Goal: Go to known website: Go to known website

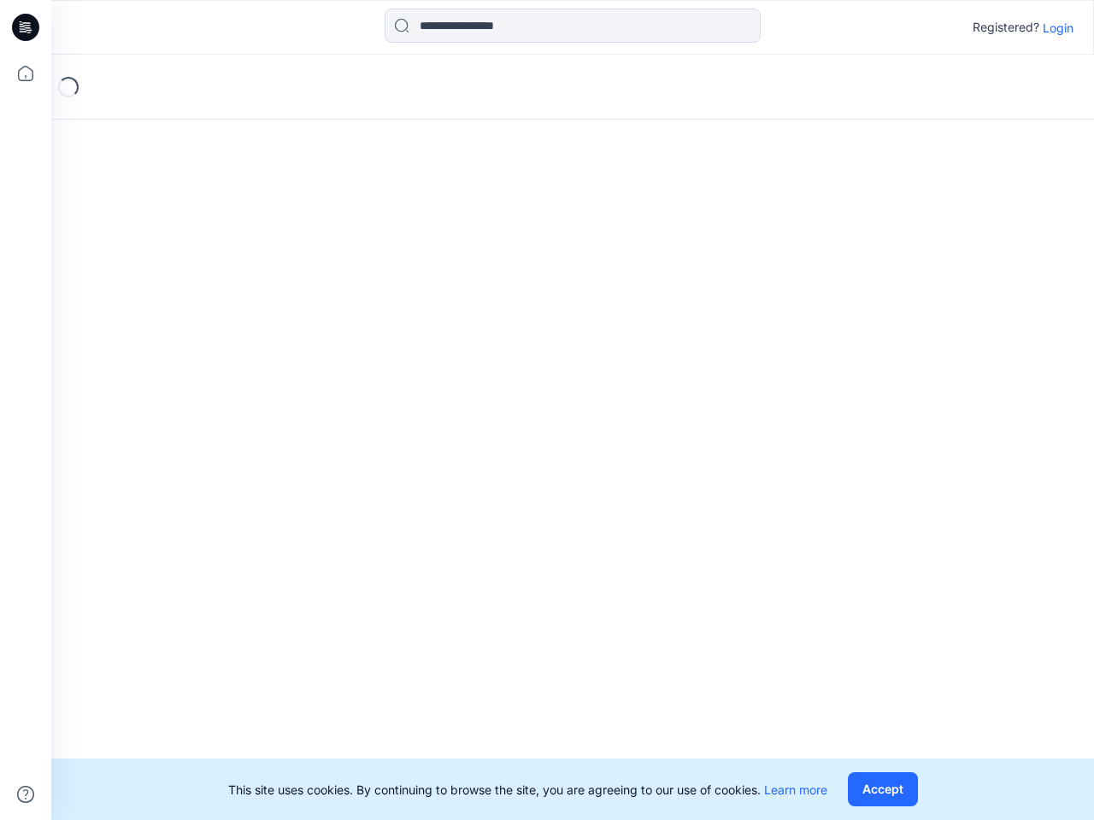
click at [547, 410] on div "Loading..." at bounding box center [572, 437] width 1042 height 765
click at [26, 27] on icon at bounding box center [28, 27] width 7 height 1
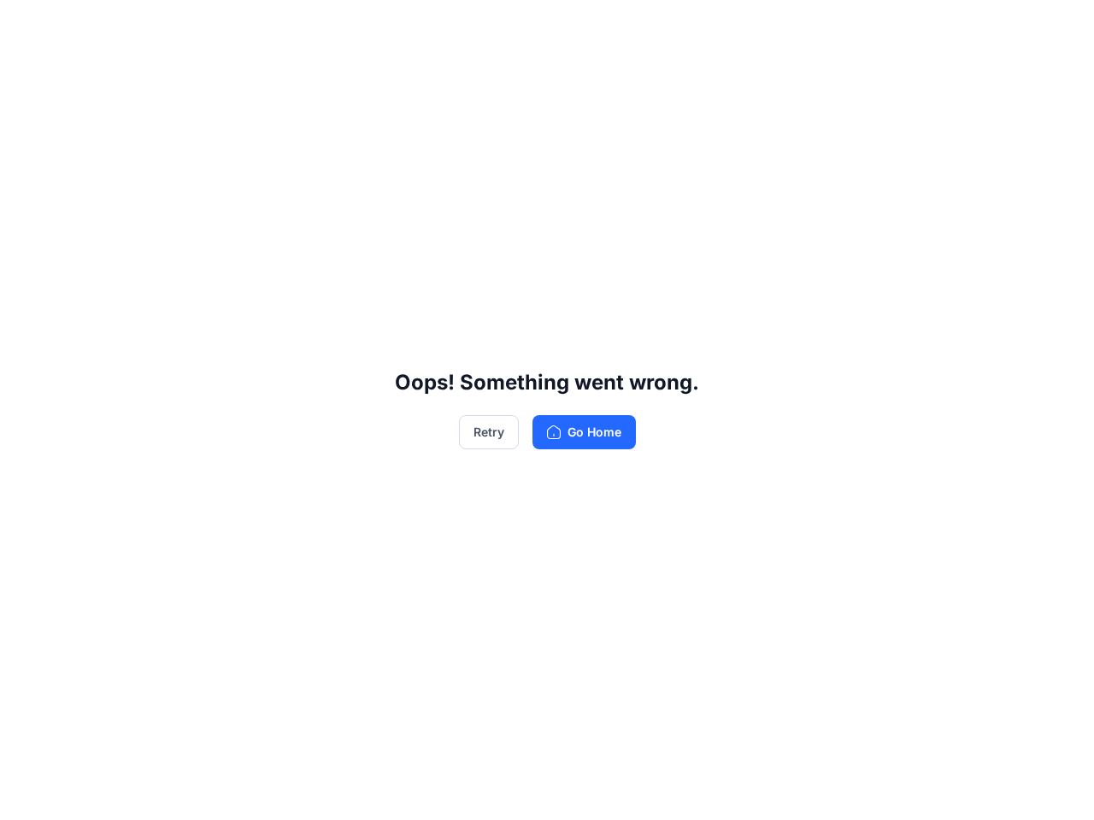
click at [26, 73] on div "Oops! Something went wrong. Retry Go Home" at bounding box center [547, 410] width 1094 height 820
click at [26, 795] on div "Oops! Something went wrong. Retry Go Home" at bounding box center [547, 410] width 1094 height 820
click at [572, 26] on div "Oops! Something went wrong. Retry Go Home" at bounding box center [547, 410] width 1094 height 820
click at [1058, 27] on div "Oops! Something went wrong. Retry Go Home" at bounding box center [547, 410] width 1094 height 820
click at [882, 789] on div "Oops! Something went wrong. Retry Go Home" at bounding box center [547, 410] width 1094 height 820
